Goal: Task Accomplishment & Management: Use online tool/utility

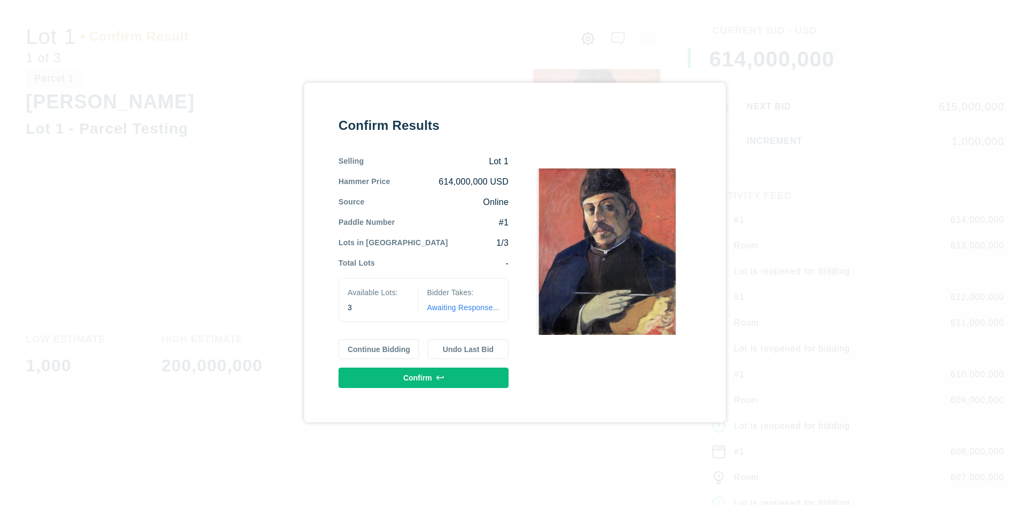
click at [379, 349] on button "Continue Bidding" at bounding box center [379, 349] width 81 height 20
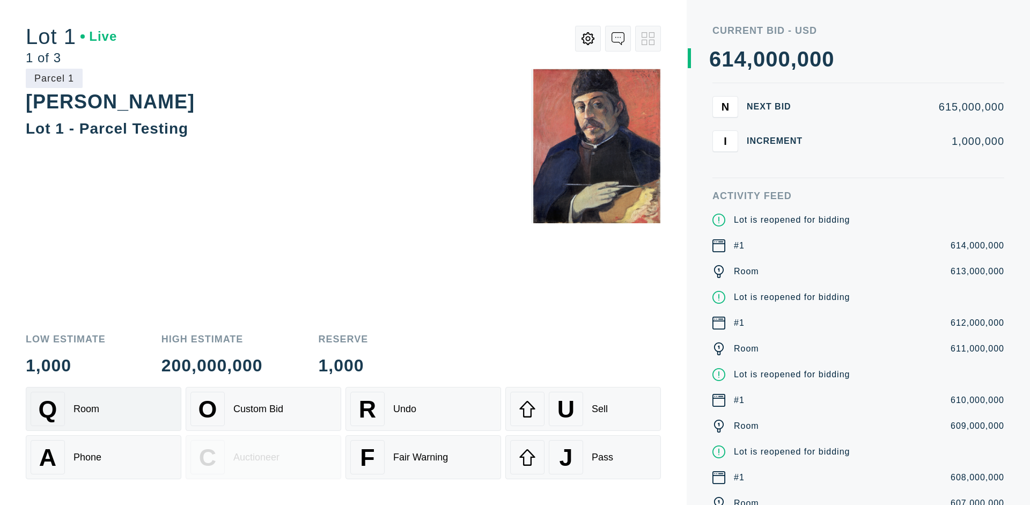
click at [104, 409] on div "Q Room" at bounding box center [104, 409] width 146 height 34
